Goal: Check status

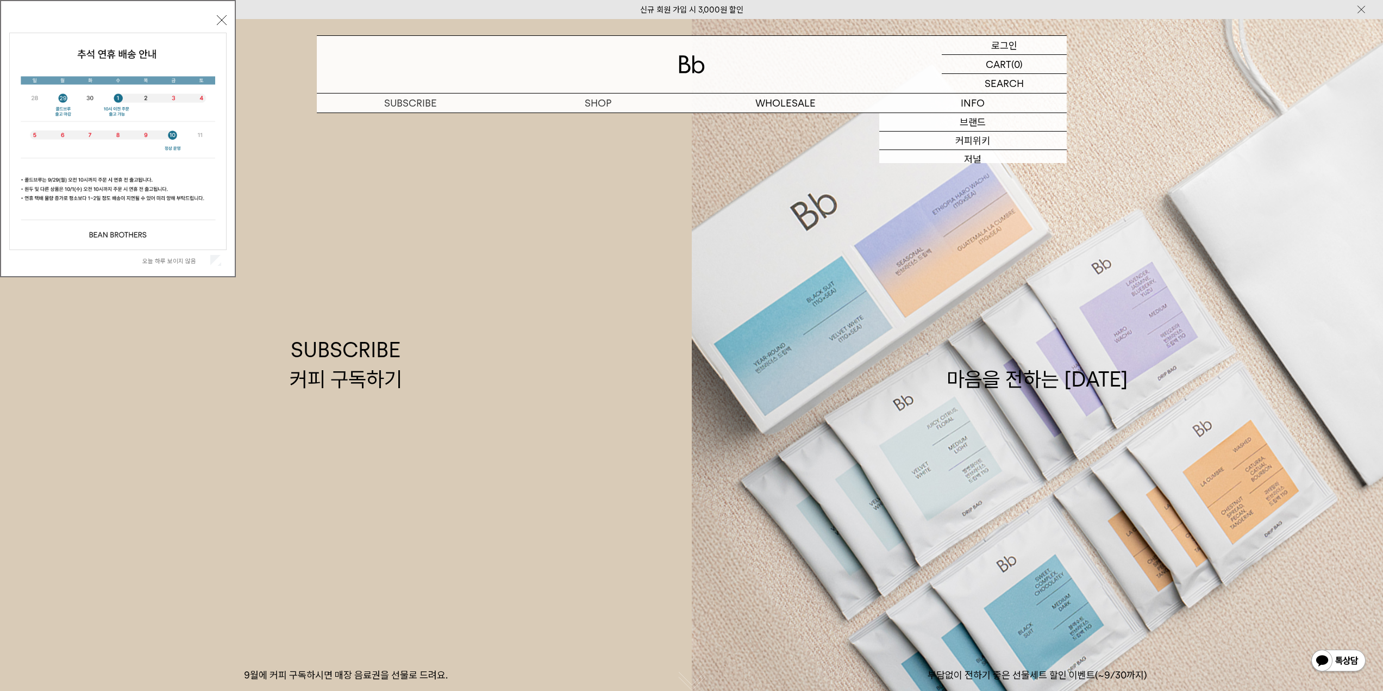
click at [986, 40] on div "LOGIN 로그인" at bounding box center [1004, 45] width 125 height 18
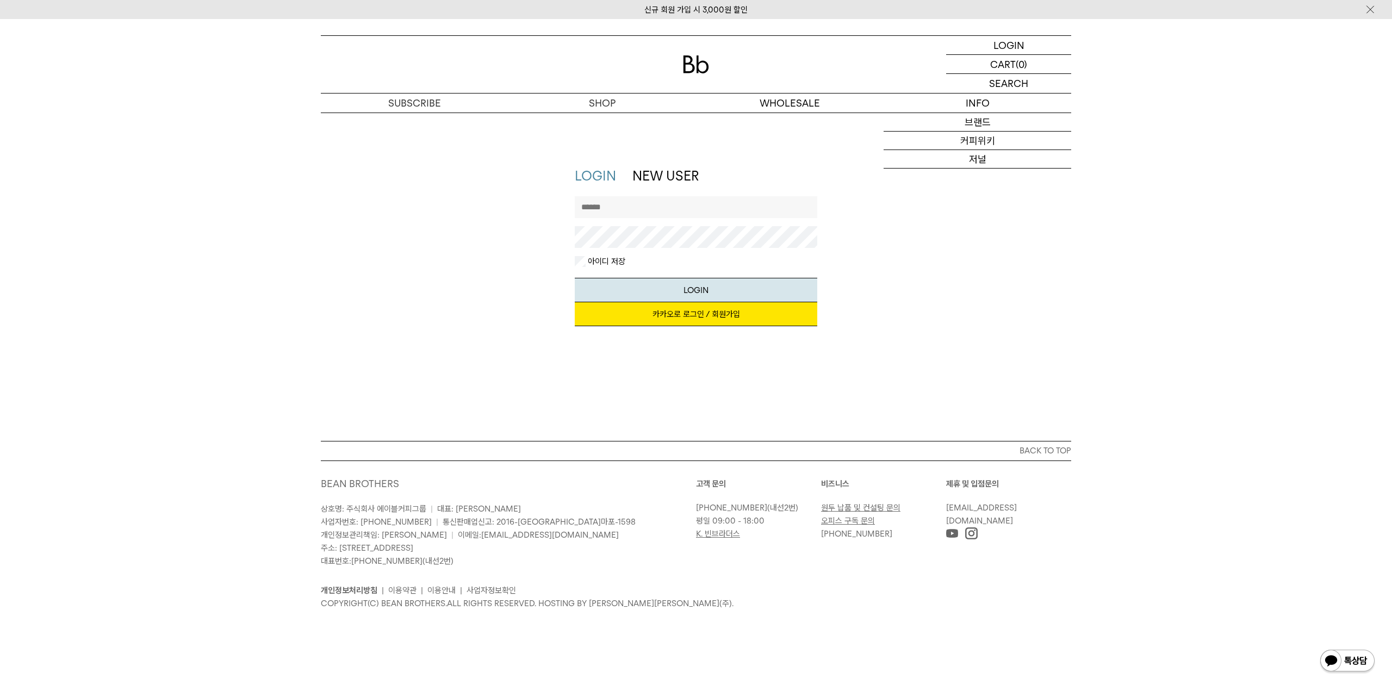
click at [700, 319] on link "카카오로 로그인 / 회원가입" at bounding box center [696, 314] width 243 height 24
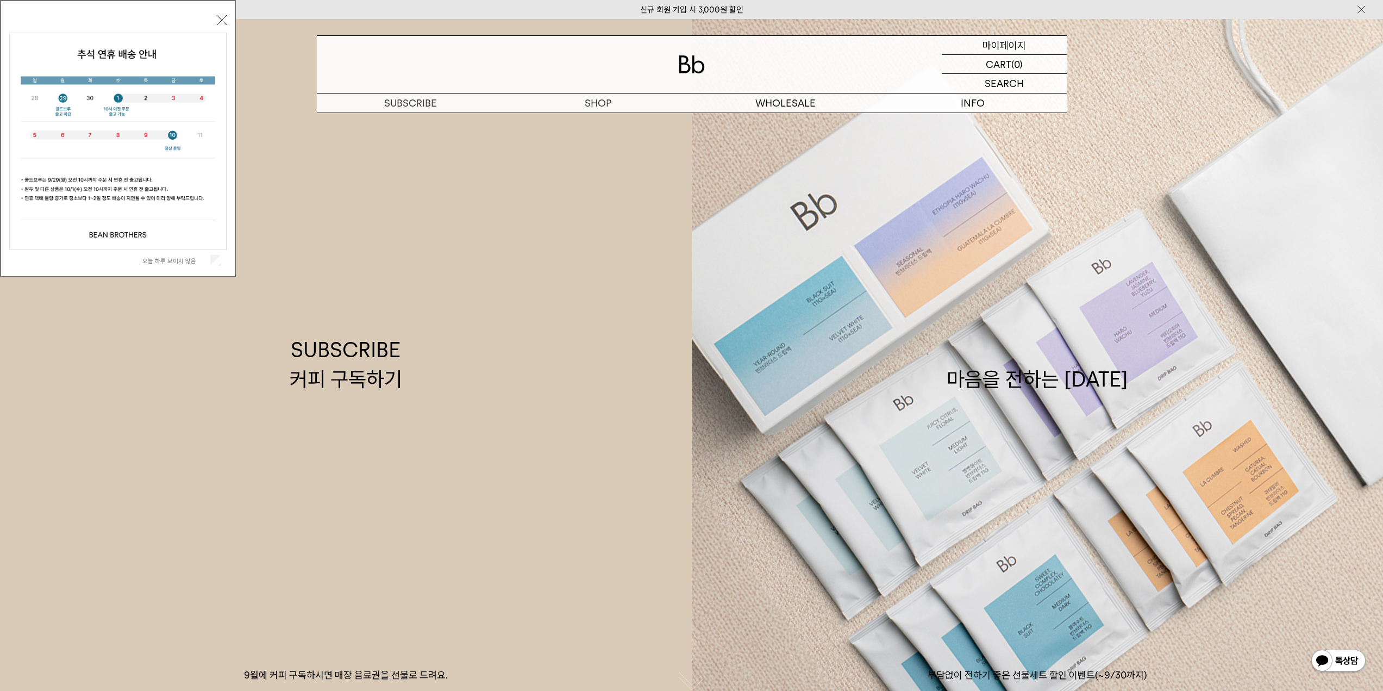
click at [1013, 49] on p "마이페이지" at bounding box center [1004, 45] width 43 height 18
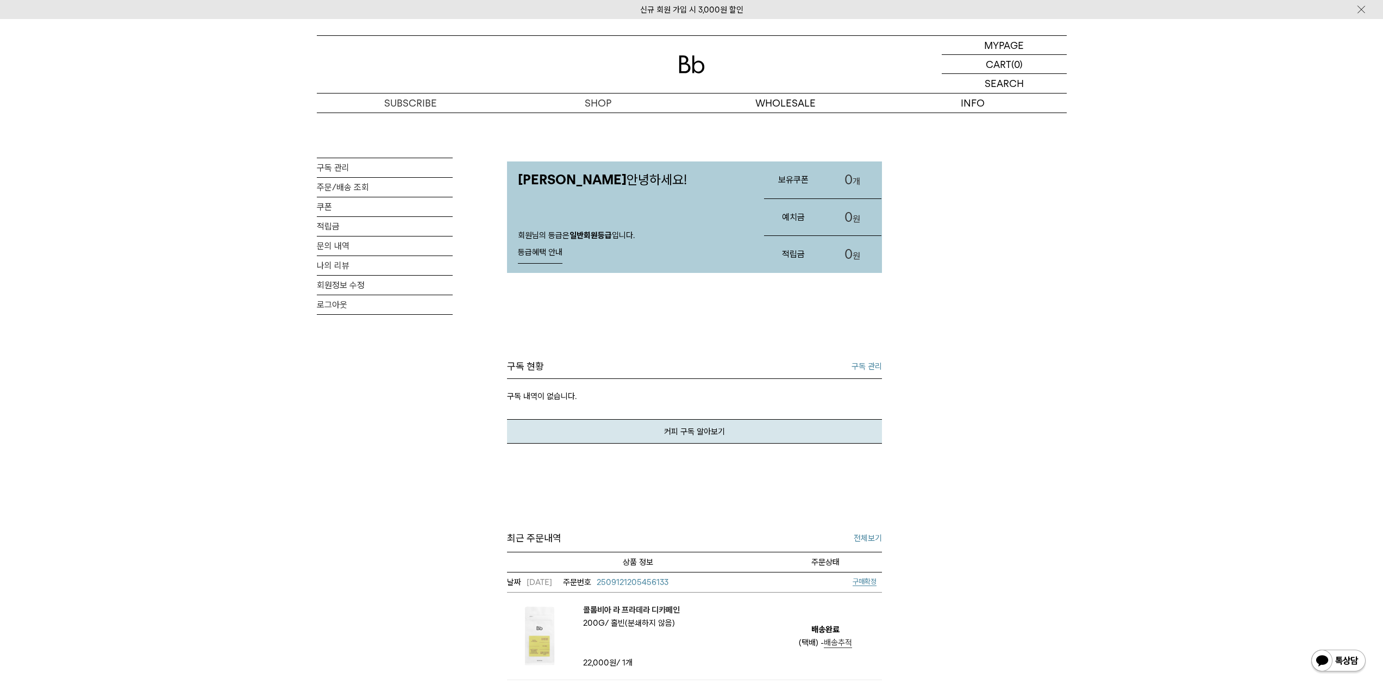
click at [836, 647] on span "배송추적" at bounding box center [838, 643] width 28 height 10
